Goal: Communication & Community: Share content

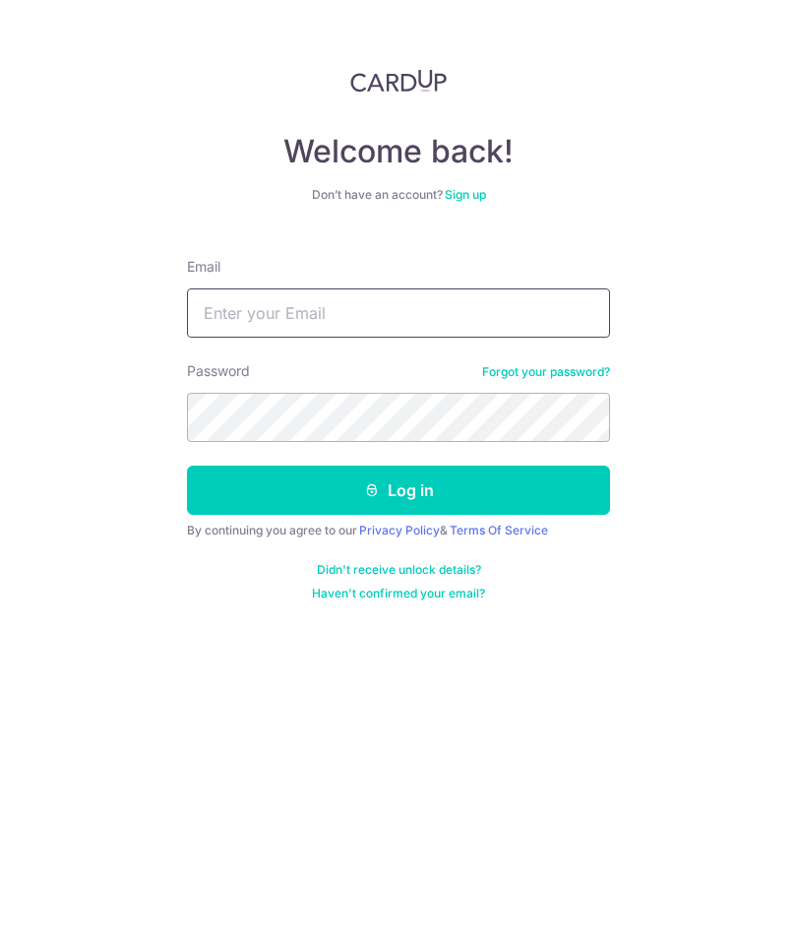
click at [477, 309] on input "Email" at bounding box center [398, 312] width 423 height 49
type input "[EMAIL_ADDRESS][DOMAIN_NAME]"
click at [414, 499] on button "Log in" at bounding box center [398, 490] width 423 height 49
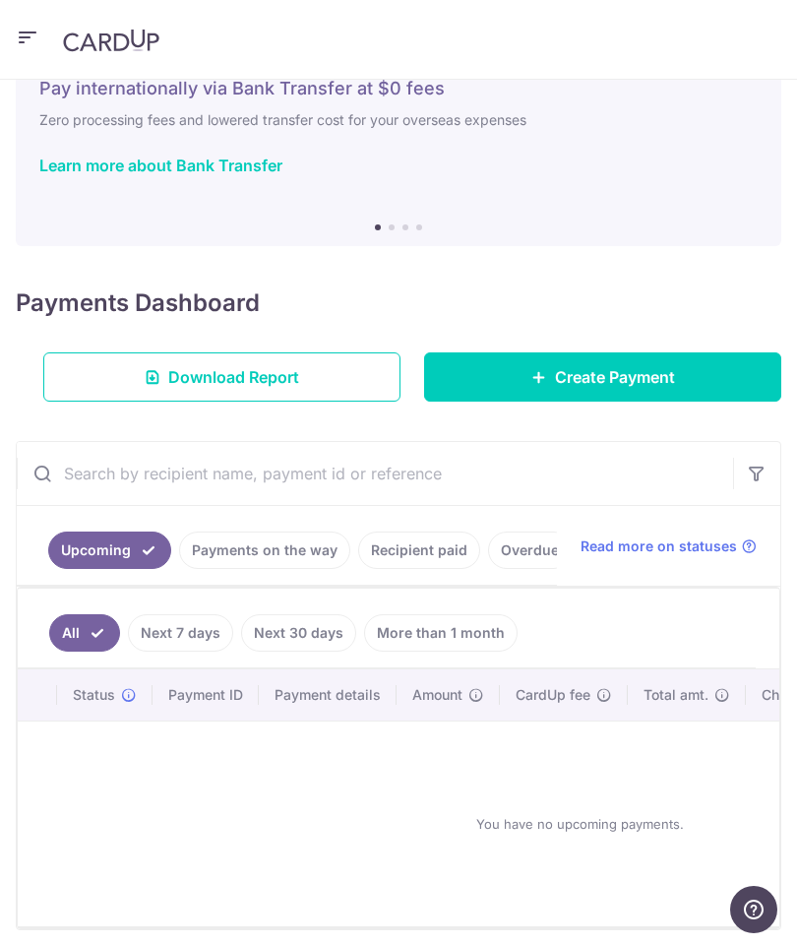
scroll to position [73, 0]
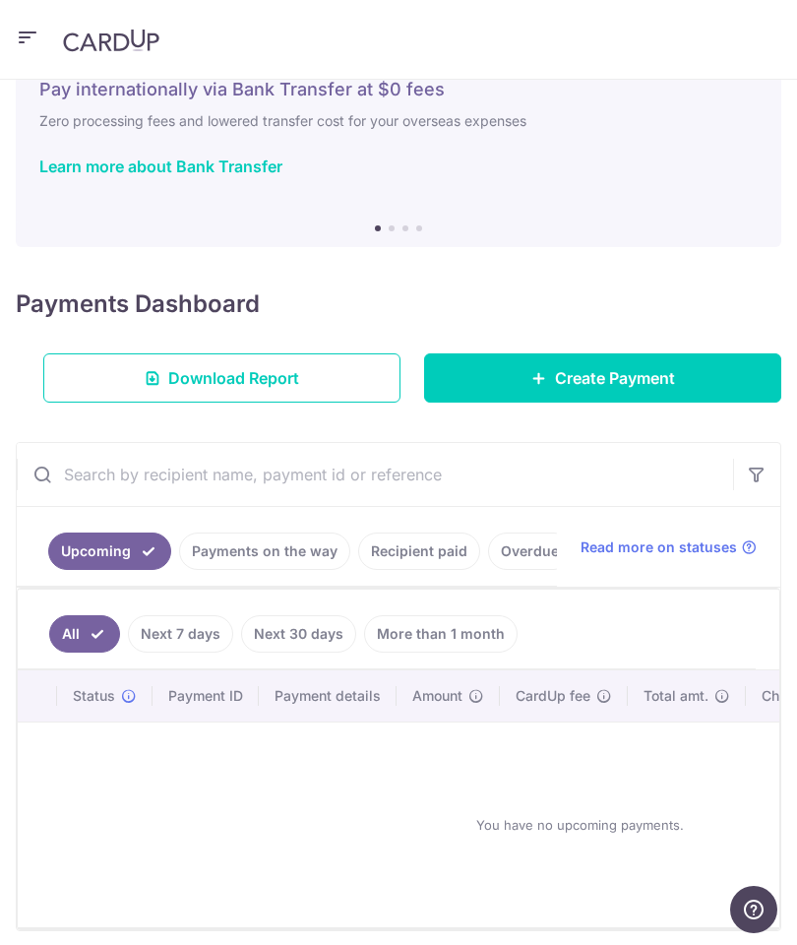
click at [294, 566] on link "Payments on the way" at bounding box center [264, 550] width 171 height 37
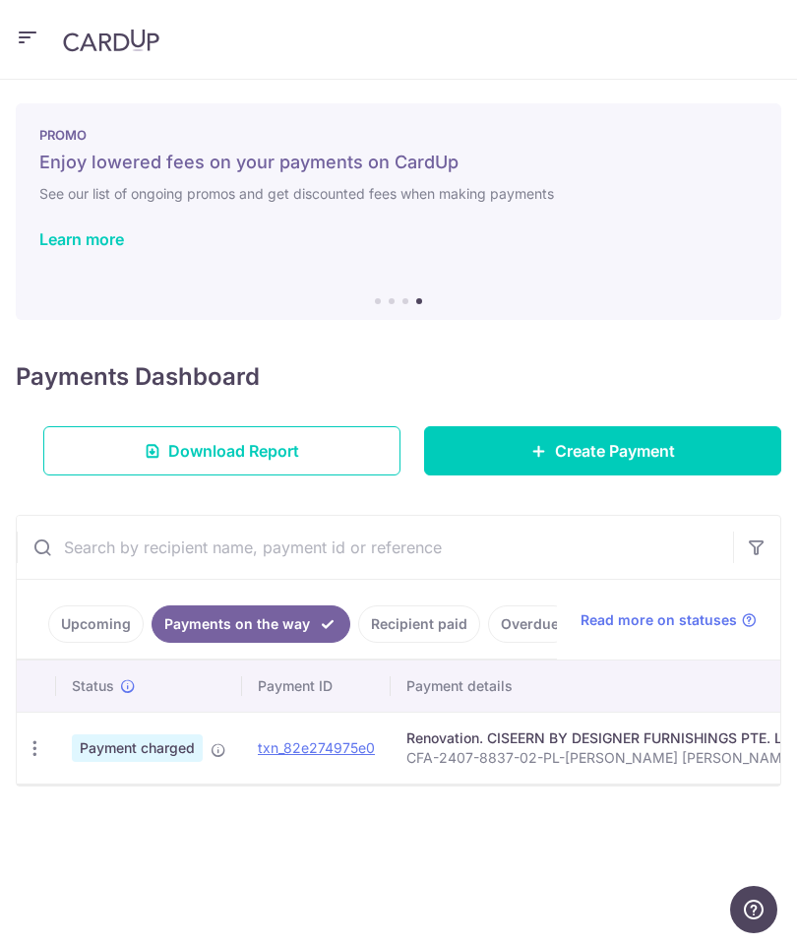
scroll to position [0, 0]
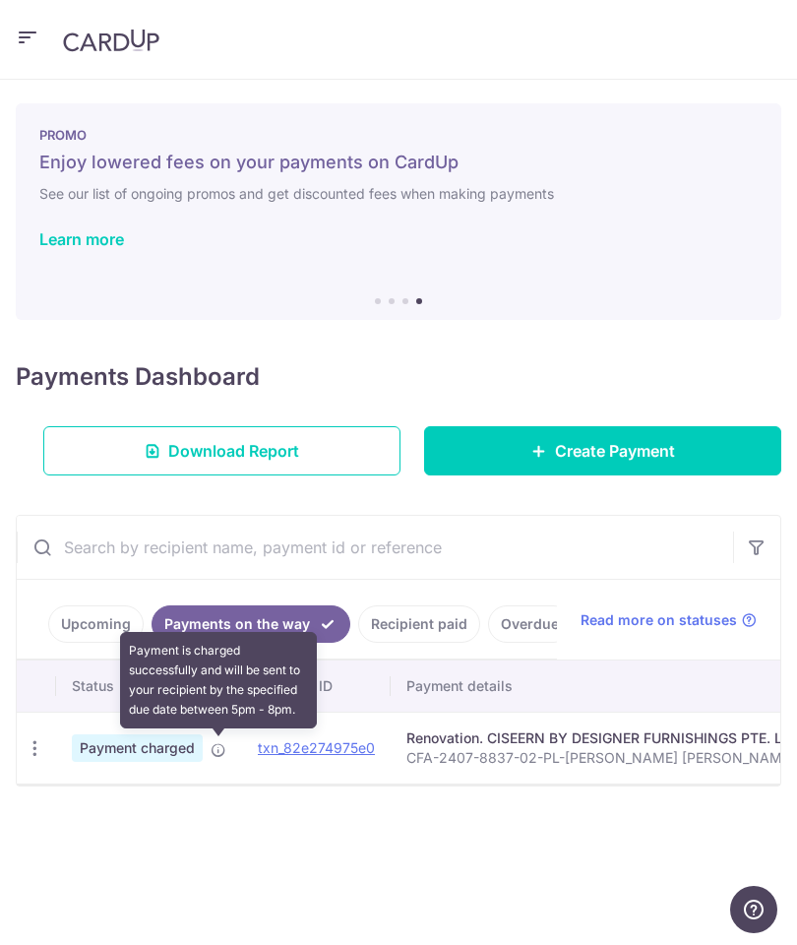
click at [221, 739] on span at bounding box center [219, 746] width 16 height 16
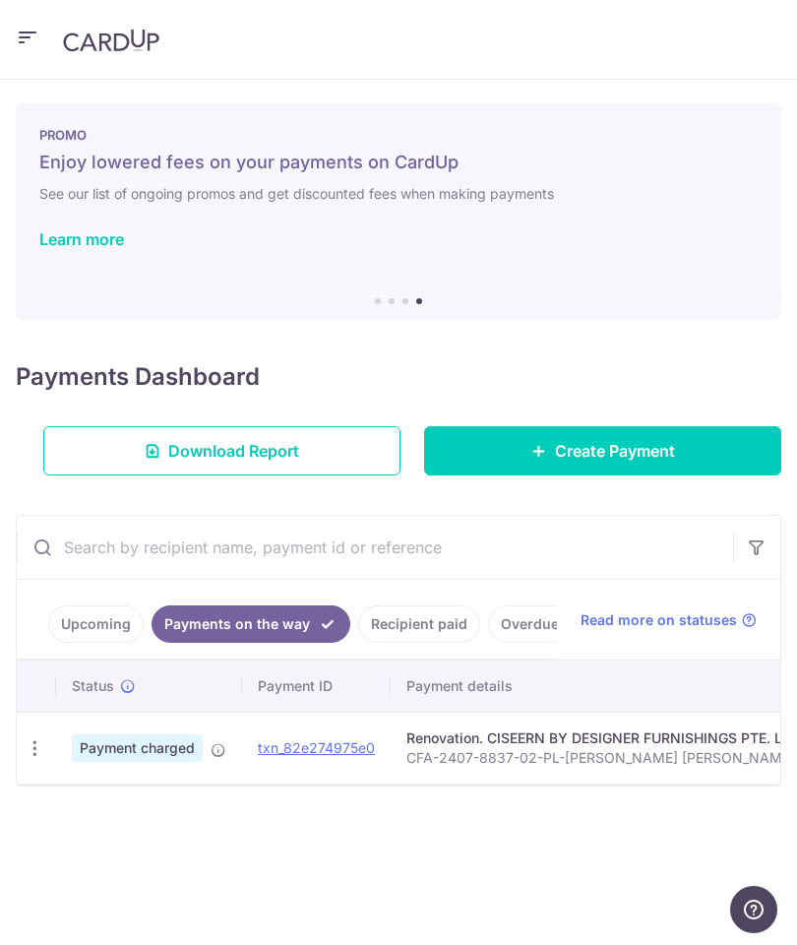
click at [244, 845] on div "× Pause Schedule Pause all future payments in this series Pause just this one p…" at bounding box center [398, 512] width 797 height 865
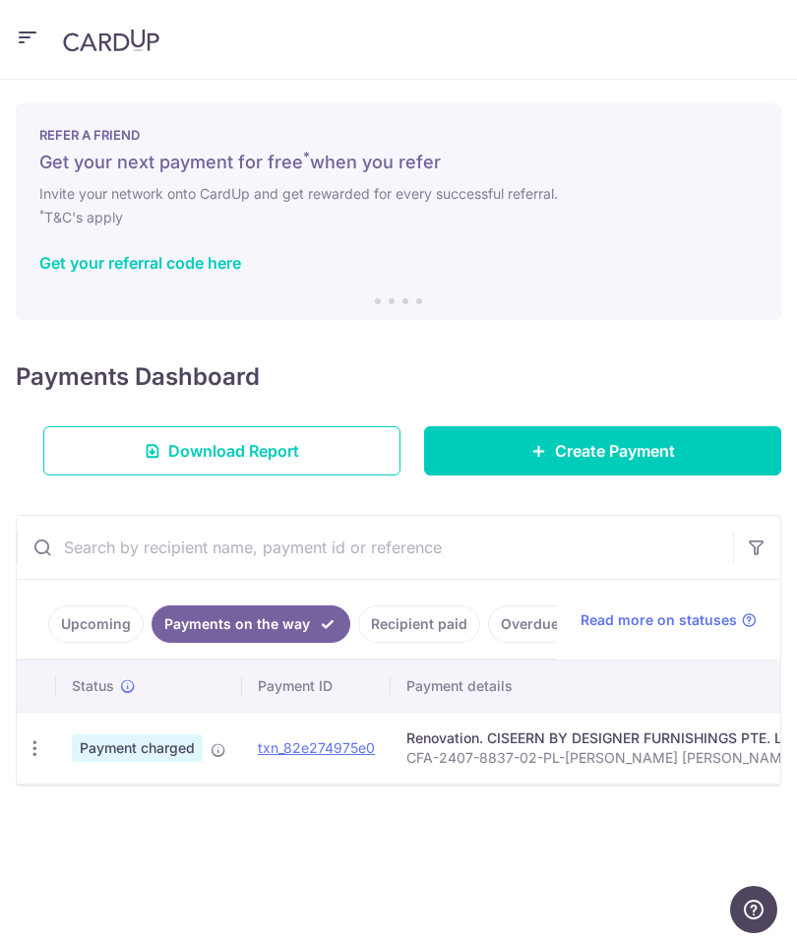
click at [41, 740] on icon "button" at bounding box center [35, 748] width 21 height 21
click at [365, 834] on div at bounding box center [398, 472] width 797 height 945
click at [368, 173] on h5 "Get your next payment for free * when you refer" at bounding box center [398, 163] width 718 height 24
click at [229, 268] on link "Get your referral code here" at bounding box center [140, 263] width 202 height 20
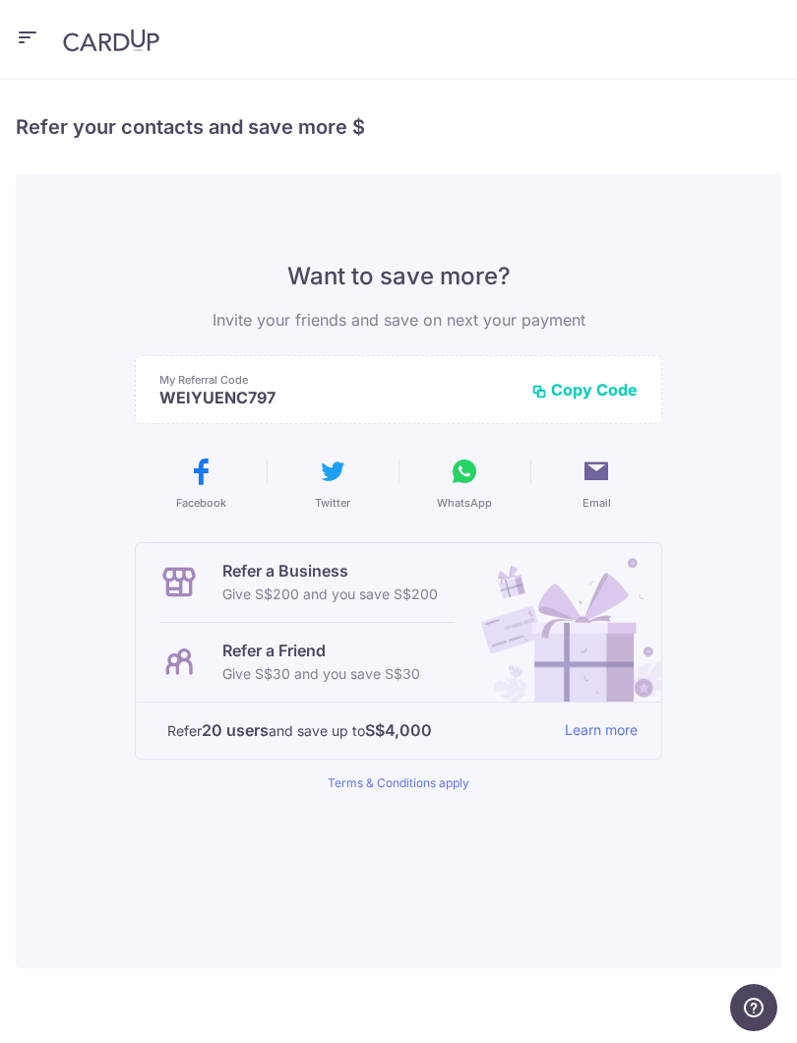
click at [398, 770] on div "Refer a Business Give S$200 and you save S$200 Refer a Friend Give S$30 and you…" at bounding box center [399, 666] width 528 height 249
click at [378, 784] on link "Terms & Conditions apply" at bounding box center [399, 783] width 142 height 15
